Goal: Task Accomplishment & Management: Manage account settings

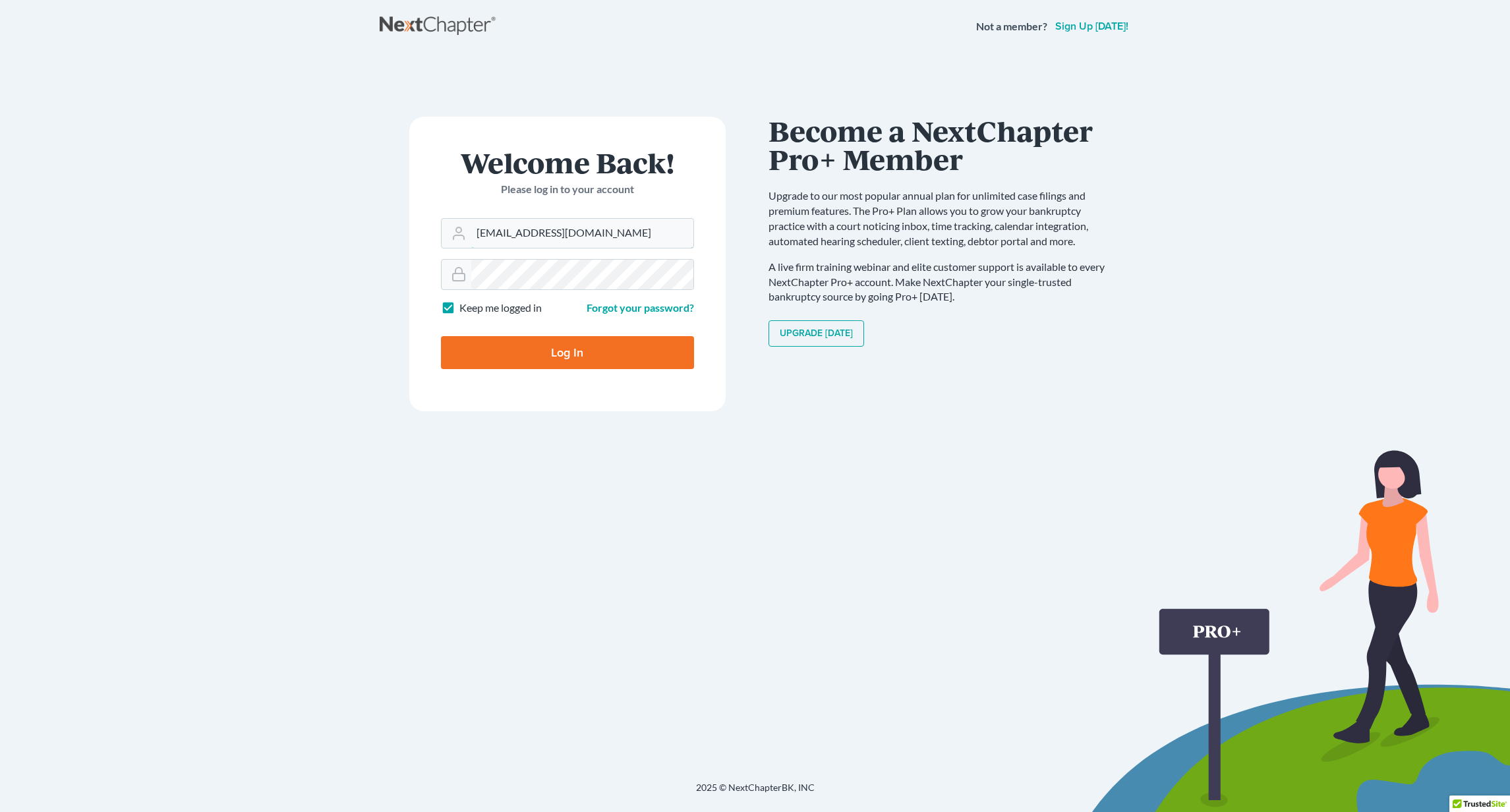
type input "[EMAIL_ADDRESS][DOMAIN_NAME]"
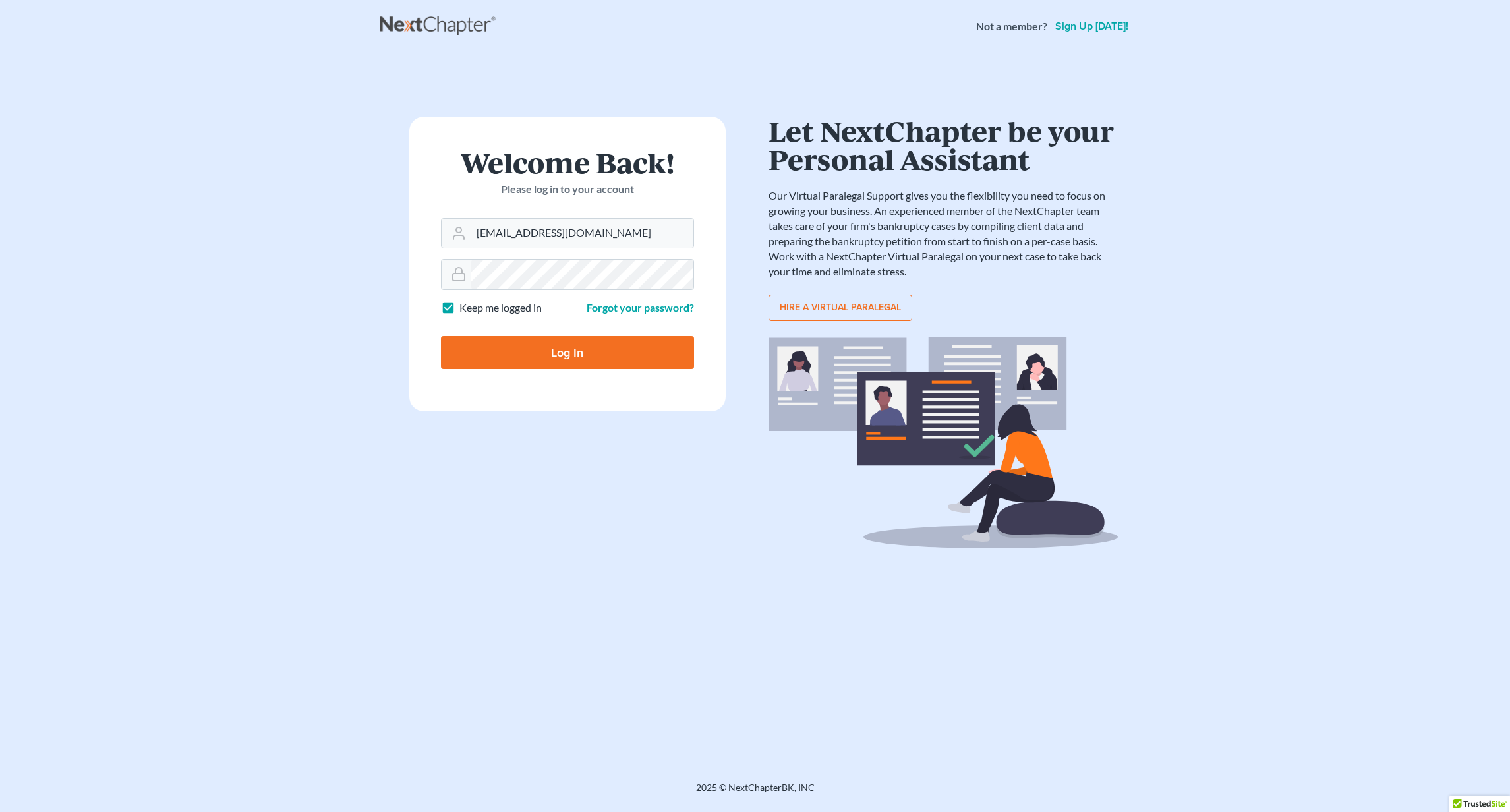
click at [574, 342] on input "Log In" at bounding box center [567, 352] width 253 height 33
type input "Thinking..."
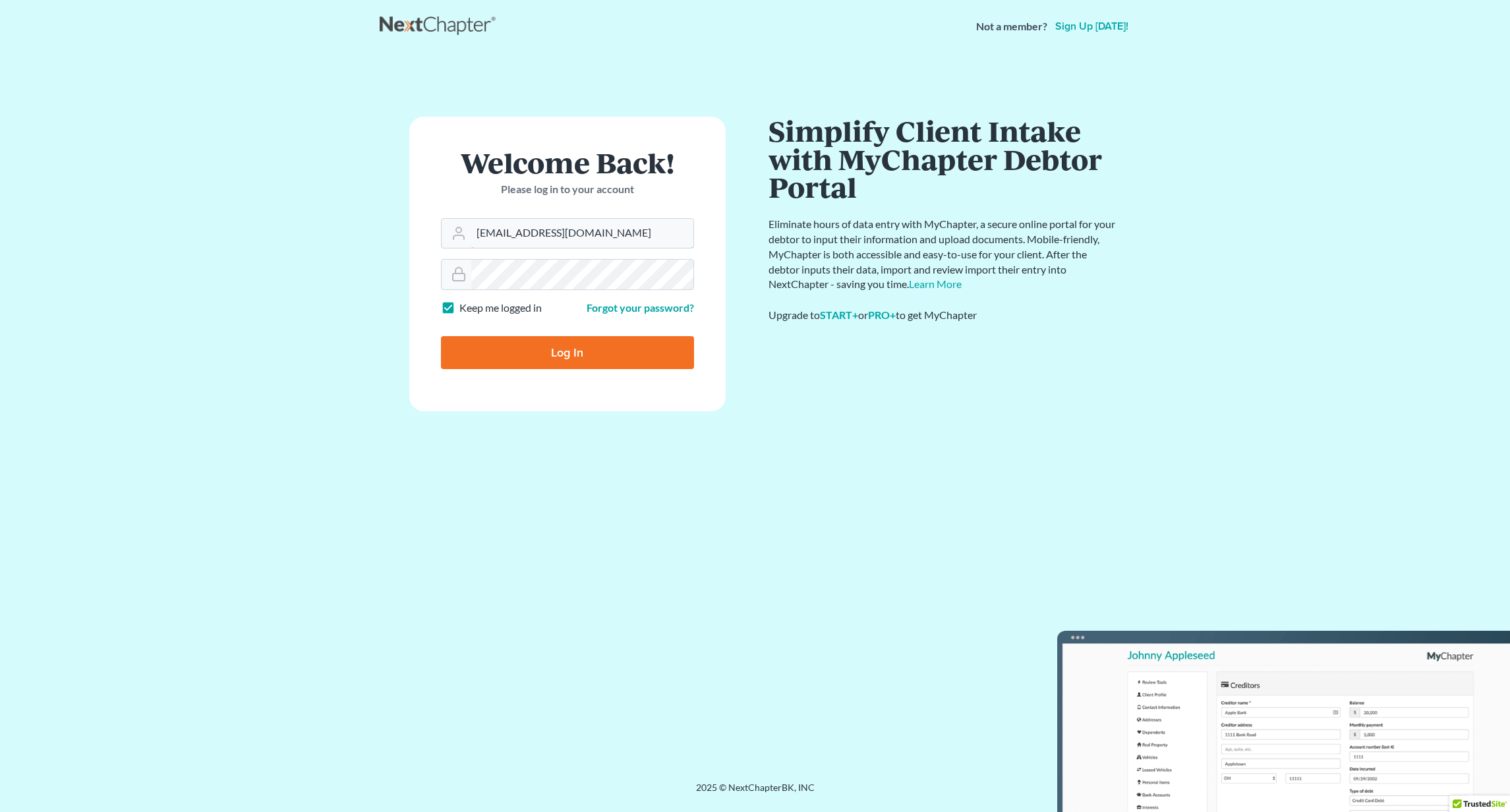
type input "[EMAIL_ADDRESS][DOMAIN_NAME]"
click at [489, 255] on form "Welcome Back! Please log in to your account Email Address jsinger@jsingerlawgro…" at bounding box center [568, 264] width 316 height 295
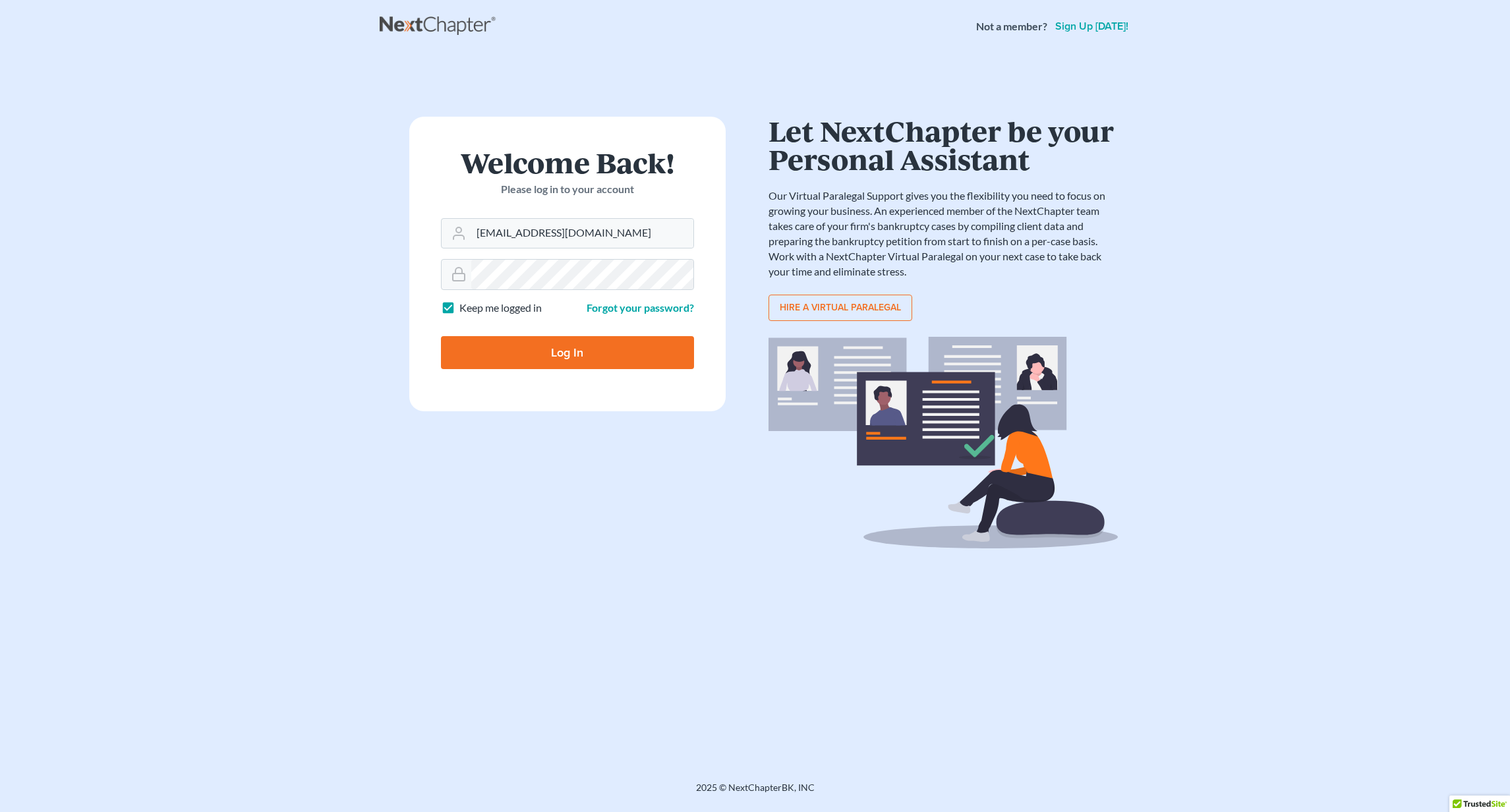
click at [509, 344] on input "Log In" at bounding box center [567, 352] width 253 height 33
type input "Thinking..."
